Goal: Task Accomplishment & Management: Use online tool/utility

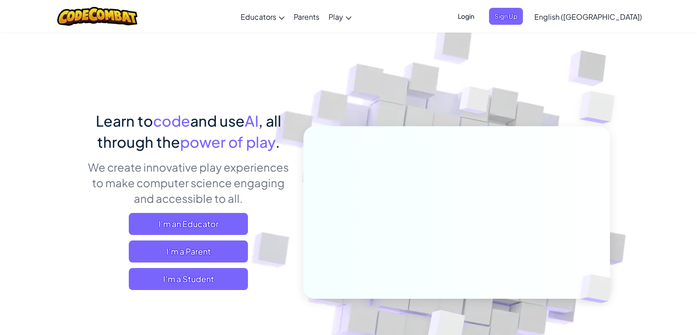
click at [204, 277] on span "I'm a Student" at bounding box center [188, 279] width 119 height 22
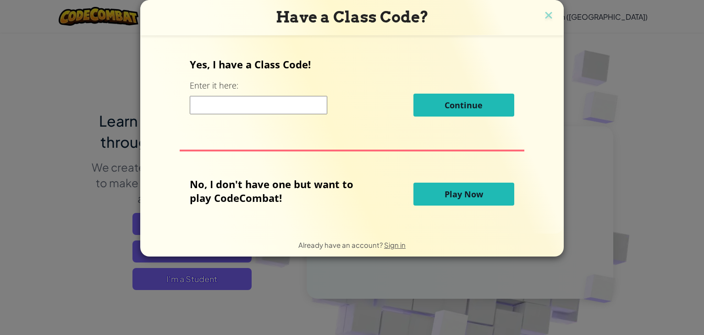
click at [469, 203] on button "Play Now" at bounding box center [463, 193] width 101 height 23
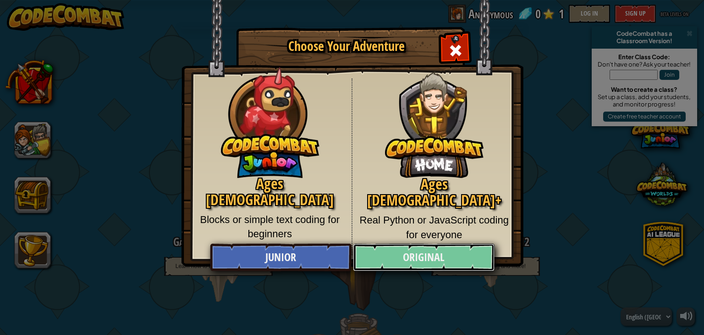
click at [452, 255] on link "Original" at bounding box center [423, 256] width 141 height 27
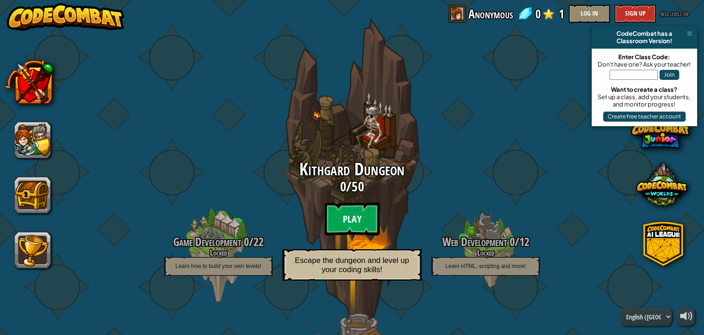
click at [358, 226] on btn "Play" at bounding box center [351, 218] width 55 height 33
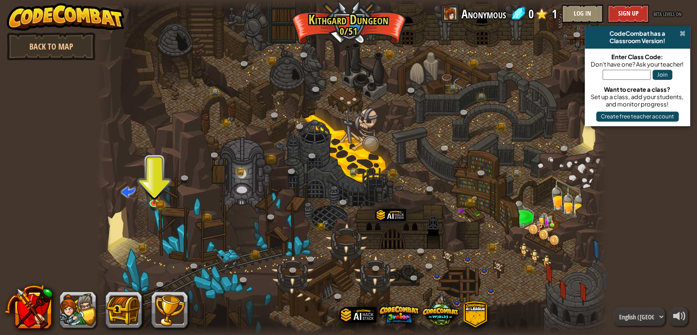
click at [681, 33] on span at bounding box center [683, 33] width 6 height 7
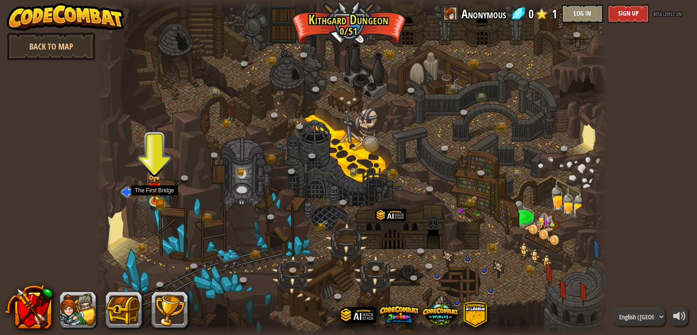
click at [150, 196] on img at bounding box center [154, 188] width 13 height 28
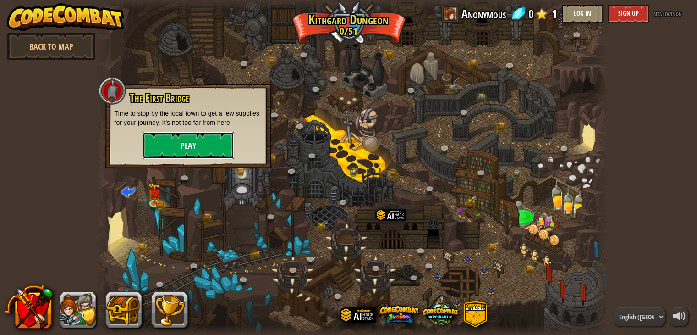
click at [192, 143] on button "Play" at bounding box center [189, 145] width 92 height 27
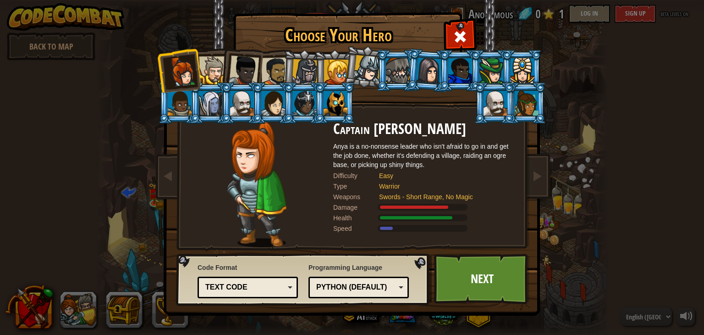
click at [269, 286] on div "Text code" at bounding box center [244, 287] width 79 height 11
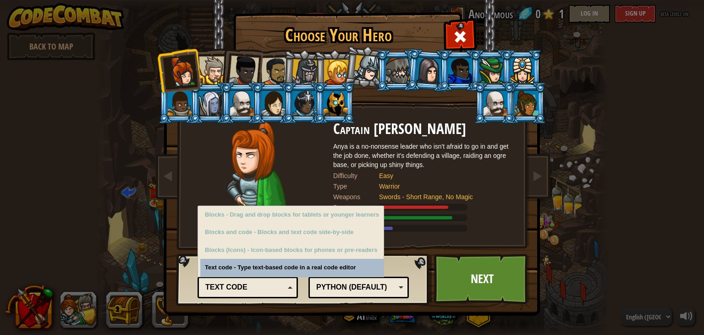
click at [269, 286] on div "Text code" at bounding box center [244, 287] width 79 height 11
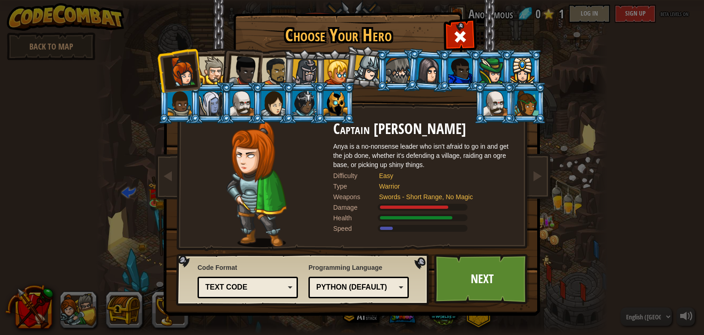
click at [338, 286] on div "Python (Default)" at bounding box center [355, 287] width 79 height 11
click at [196, 196] on div at bounding box center [256, 184] width 153 height 126
click at [209, 70] on div at bounding box center [213, 70] width 28 height 28
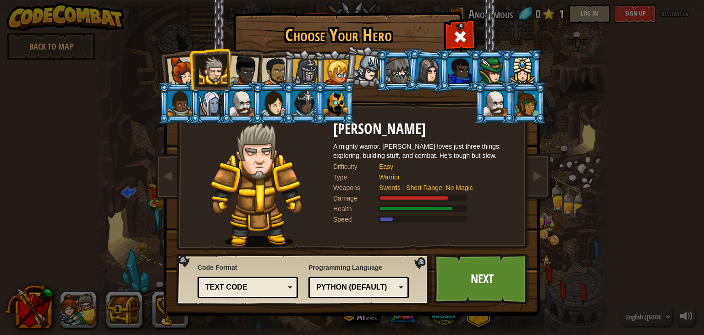
click at [187, 66] on div at bounding box center [182, 71] width 30 height 30
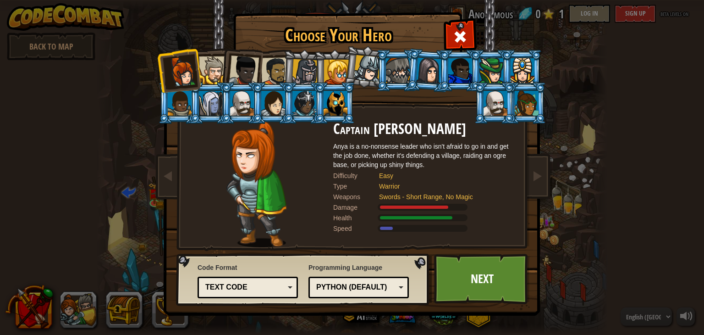
click at [280, 68] on div at bounding box center [275, 71] width 28 height 28
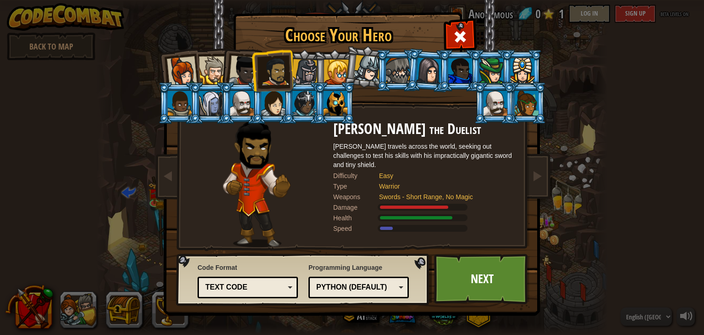
click at [324, 66] on div at bounding box center [336, 72] width 25 height 25
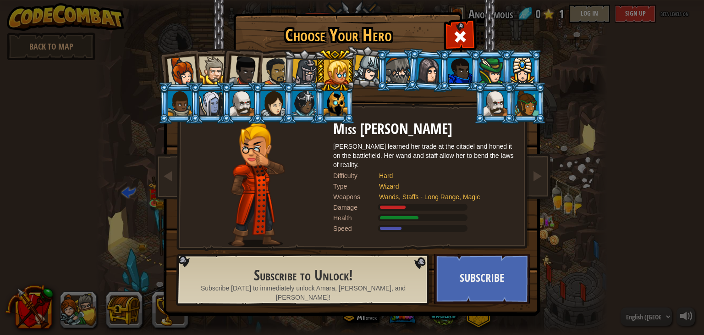
click at [293, 71] on div at bounding box center [305, 72] width 26 height 26
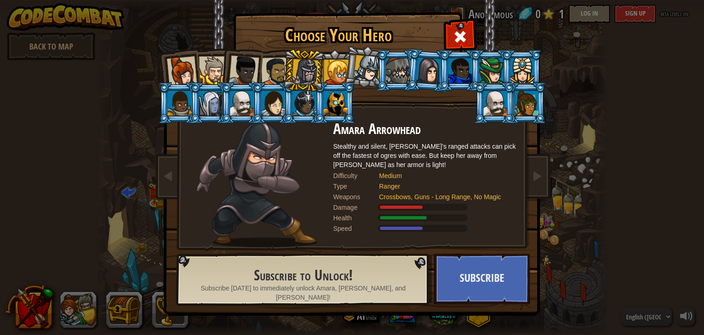
click at [279, 68] on div at bounding box center [275, 71] width 28 height 28
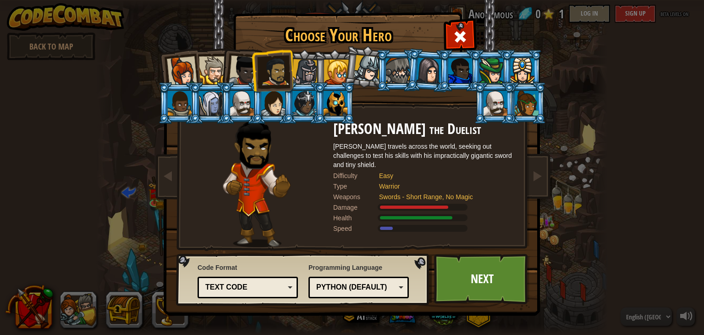
click at [410, 72] on li at bounding box center [428, 70] width 44 height 44
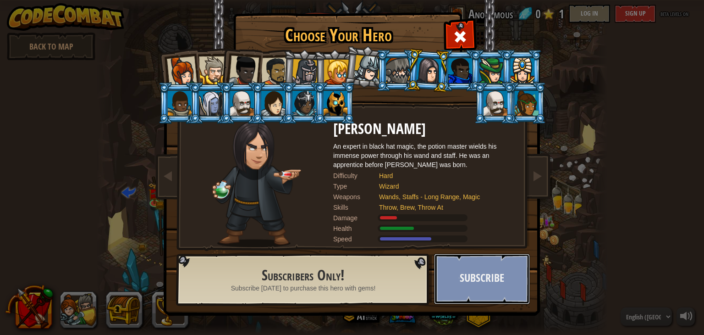
click at [509, 282] on button "Subscribe" at bounding box center [482, 278] width 96 height 50
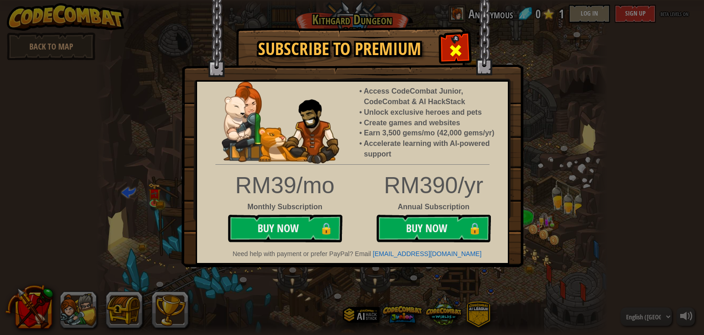
click at [454, 44] on span at bounding box center [455, 50] width 15 height 15
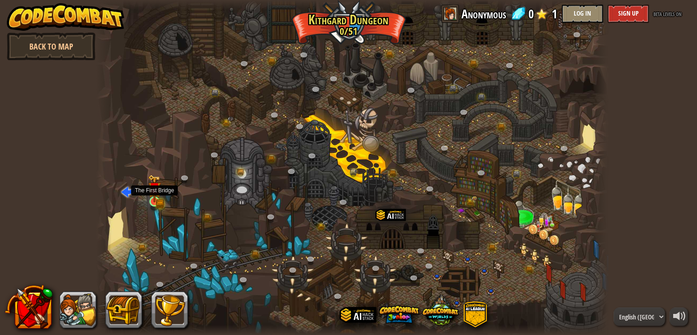
click at [154, 200] on img at bounding box center [154, 188] width 13 height 28
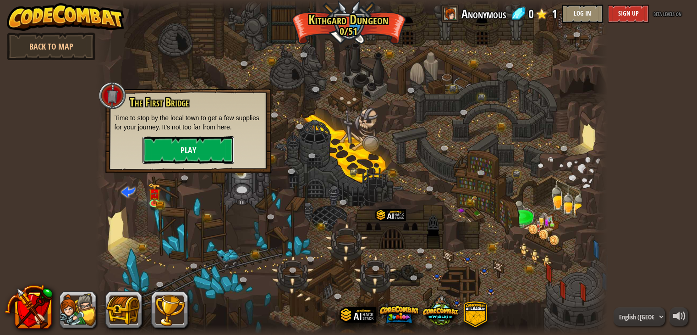
click at [208, 149] on button "Play" at bounding box center [189, 149] width 92 height 27
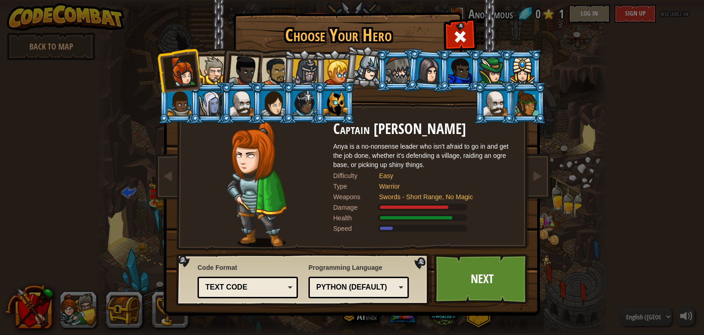
click at [271, 63] on div at bounding box center [275, 71] width 28 height 28
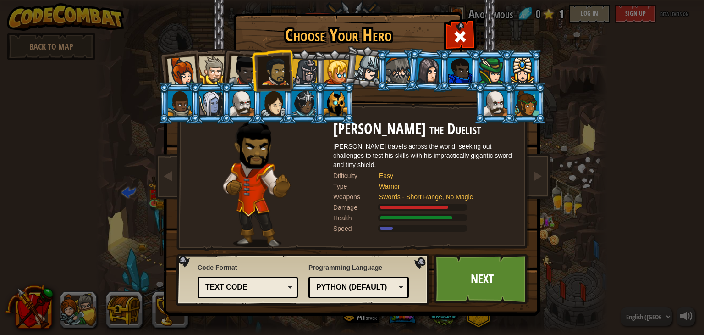
click at [250, 67] on div at bounding box center [244, 70] width 30 height 30
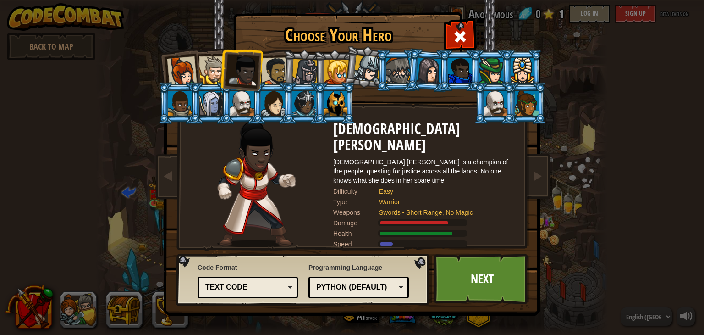
click at [213, 70] on div at bounding box center [213, 70] width 28 height 28
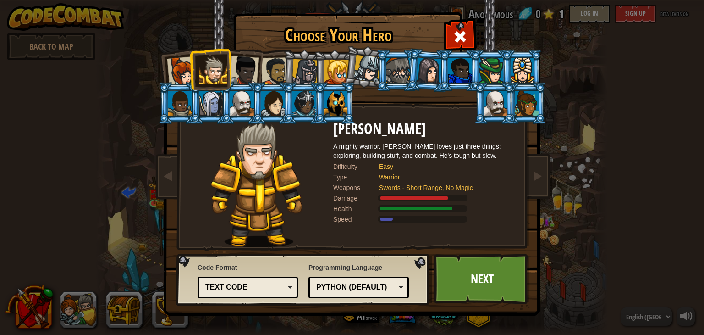
click at [391, 75] on div at bounding box center [398, 70] width 24 height 25
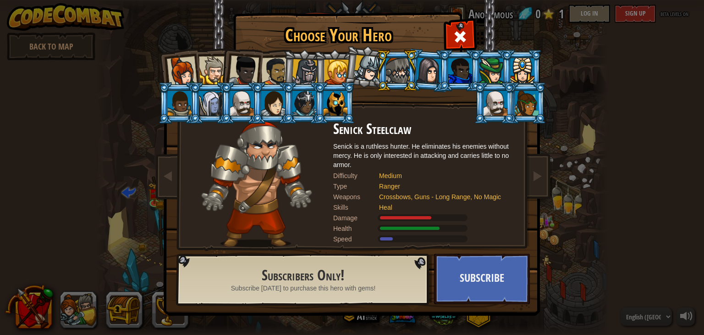
click at [213, 66] on div at bounding box center [213, 70] width 28 height 28
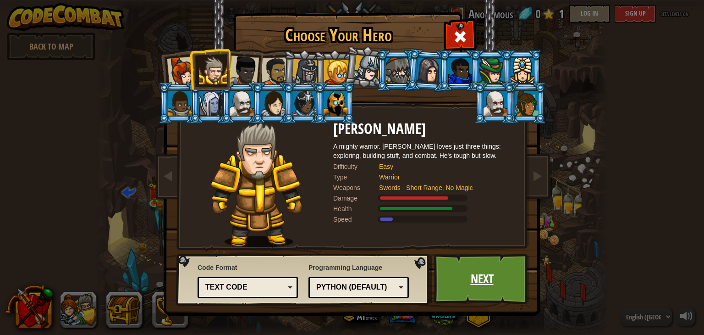
click at [471, 281] on link "Next" at bounding box center [482, 278] width 96 height 50
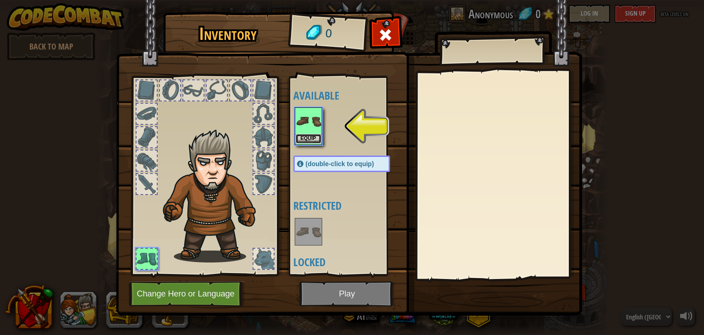
click at [316, 137] on button "Equip" at bounding box center [309, 139] width 26 height 10
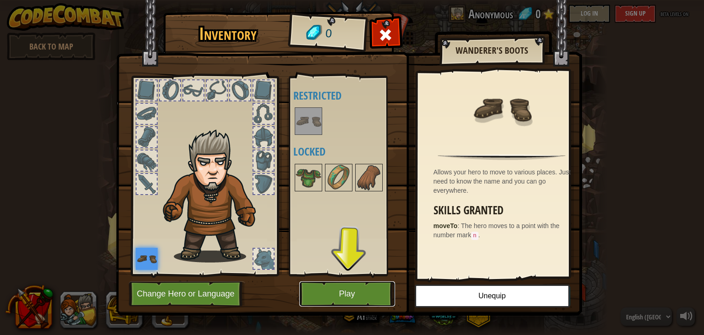
click at [357, 295] on button "Play" at bounding box center [347, 293] width 96 height 25
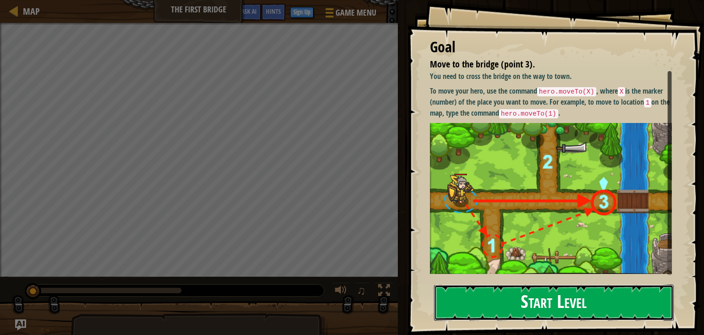
click at [569, 301] on button "Start Level" at bounding box center [554, 302] width 240 height 36
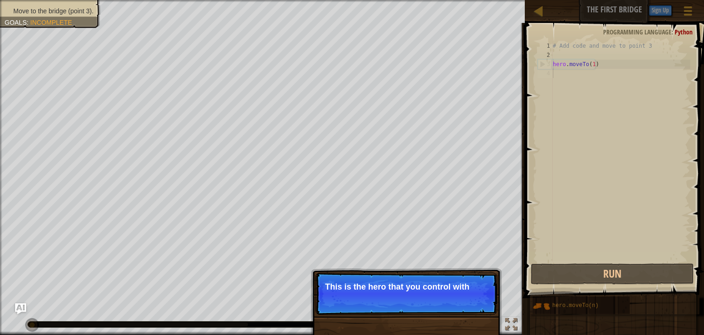
click at [410, 292] on p "Skip (esc) Continue This is the hero that you control with" at bounding box center [406, 293] width 182 height 42
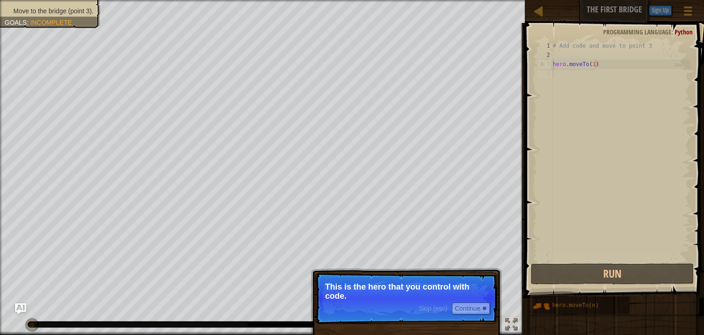
click at [412, 292] on p "This is the hero that you control with code." at bounding box center [406, 291] width 163 height 18
click at [471, 304] on button "Continue" at bounding box center [471, 308] width 38 height 12
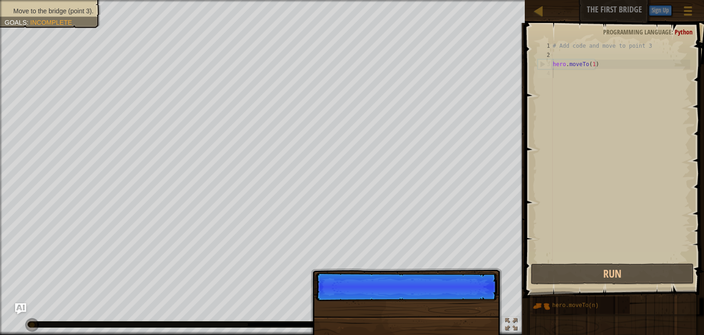
scroll to position [4, 0]
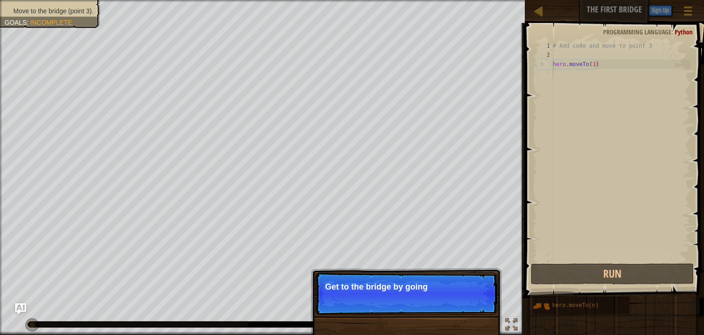
click at [471, 304] on p "Skip (esc) Continue Get to the bridge by going" at bounding box center [406, 293] width 182 height 42
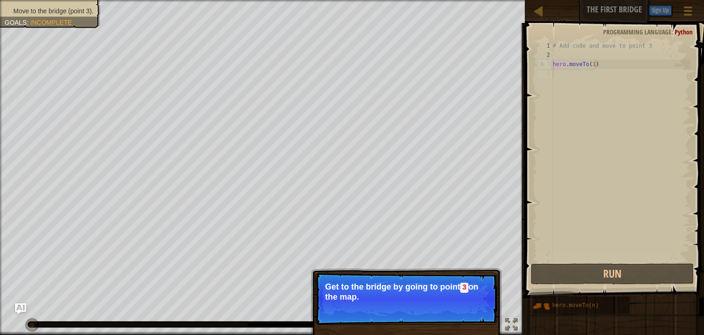
click at [471, 304] on p "Skip (esc) Continue Get to the bridge by going to point 3 on the map." at bounding box center [406, 298] width 182 height 52
click at [471, 304] on button "Continue" at bounding box center [471, 309] width 38 height 12
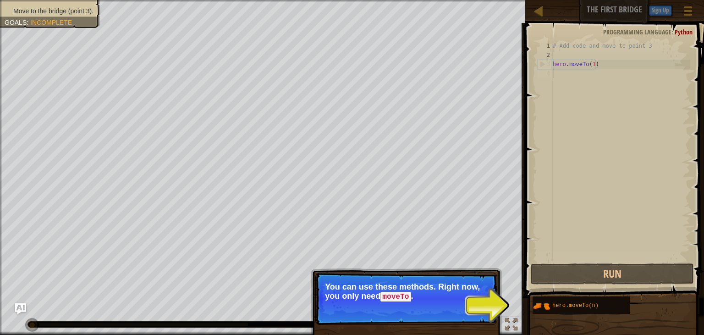
click at [438, 313] on div "Skip (esc) Continue" at bounding box center [454, 309] width 71 height 12
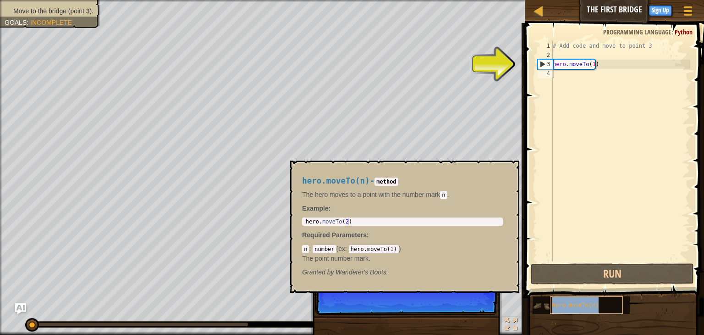
click at [572, 306] on span "hero.moveTo(n)" at bounding box center [575, 305] width 46 height 6
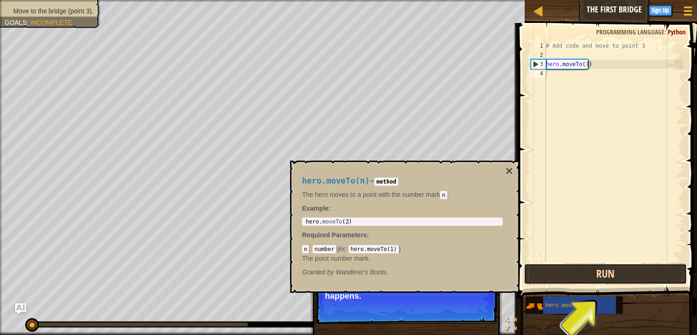
click at [609, 277] on button "Run" at bounding box center [605, 273] width 163 height 21
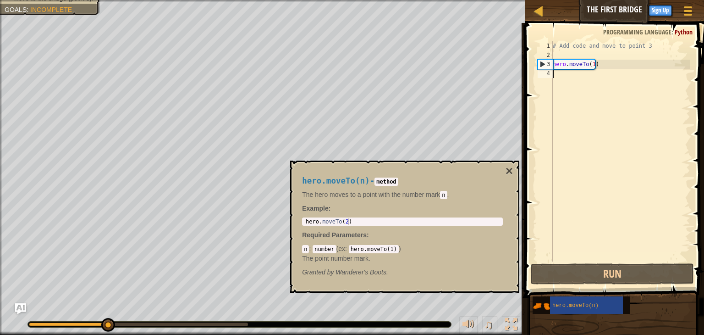
click at [591, 65] on div "# Add code and move to point 3 hero . moveTo ( 1 )" at bounding box center [620, 160] width 139 height 238
type textarea "hero.moveTo(1)"
click at [571, 74] on div "# Add code and move to point 3 hero . moveTo ( 1 )" at bounding box center [620, 160] width 139 height 238
drag, startPoint x: 598, startPoint y: 65, endPoint x: 521, endPoint y: 66, distance: 76.5
click at [522, 66] on div "Hints 1 2 3 4 # Add code and move to point 3 hero . moveTo ( 1 ) הההההההההההההה…" at bounding box center [613, 179] width 182 height 312
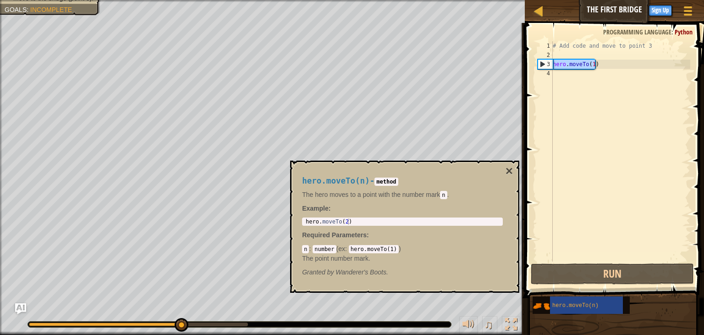
type textarea "hero.moveTo(1)"
click at [579, 74] on div "# Add code and move to point 3 hero . moveTo ( 1 )" at bounding box center [620, 160] width 139 height 238
paste textarea "hero.moveTo(1)"
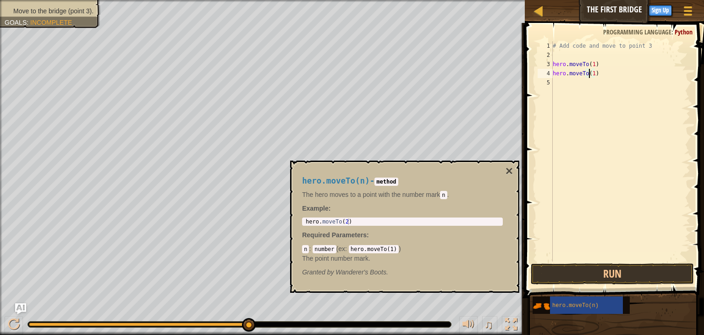
click at [590, 73] on div "# Add code and move to point 3 hero . moveTo ( 1 ) hero . moveTo ( 1 )" at bounding box center [620, 160] width 139 height 238
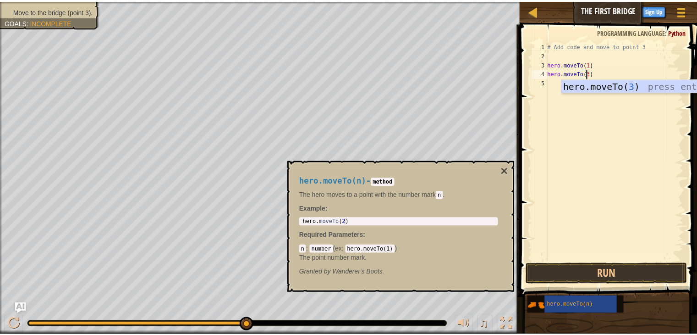
scroll to position [4, 3]
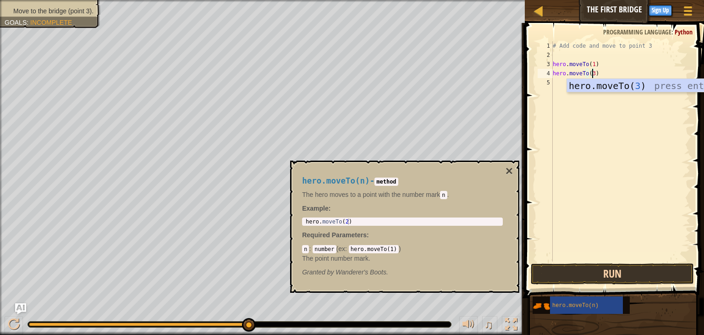
type textarea "hero.moveTo(3)"
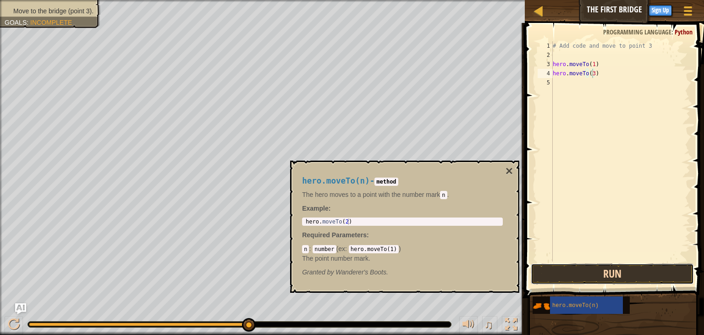
click at [642, 274] on button "Run" at bounding box center [612, 273] width 163 height 21
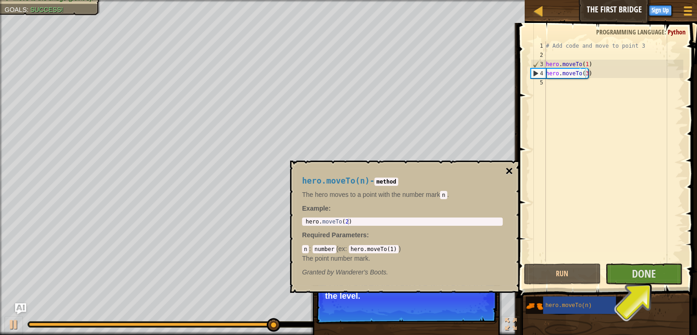
click at [508, 170] on button "×" at bounding box center [508, 171] width 7 height 13
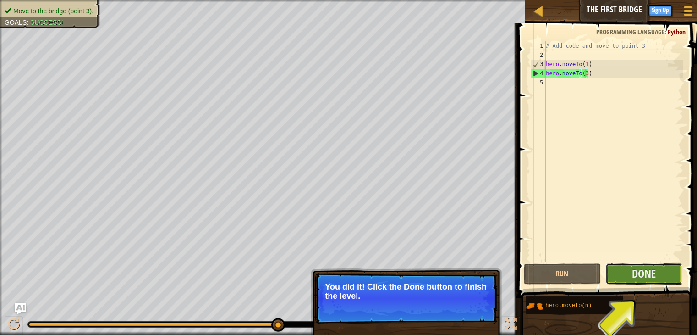
click at [665, 275] on button "Done" at bounding box center [643, 273] width 77 height 21
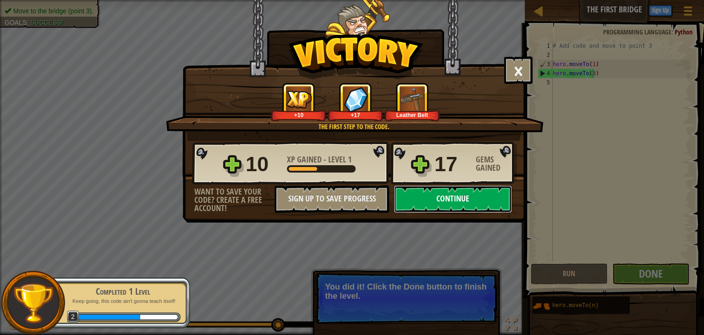
click at [438, 197] on button "Continue" at bounding box center [453, 198] width 118 height 27
